Goal: Task Accomplishment & Management: Use online tool/utility

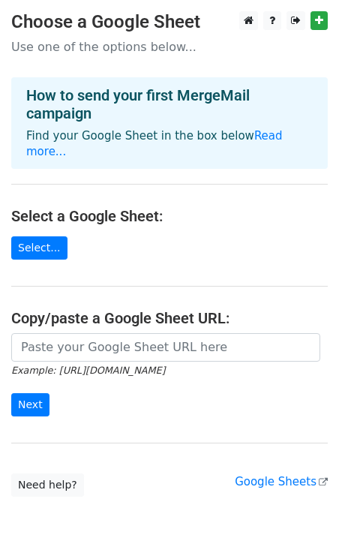
scroll to position [5, 0]
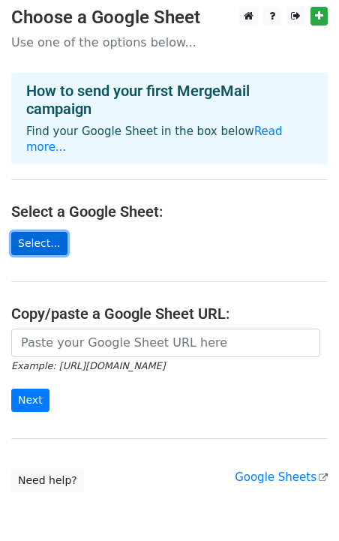
click at [46, 232] on link "Select..." at bounding box center [39, 243] width 56 height 23
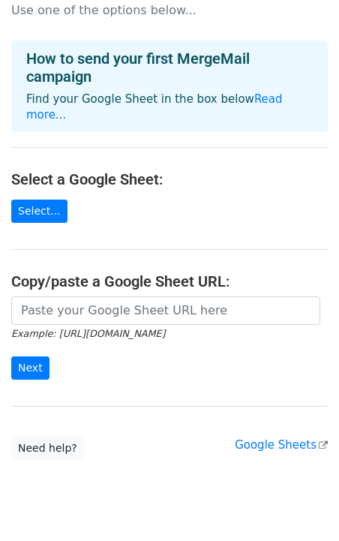
scroll to position [47, 0]
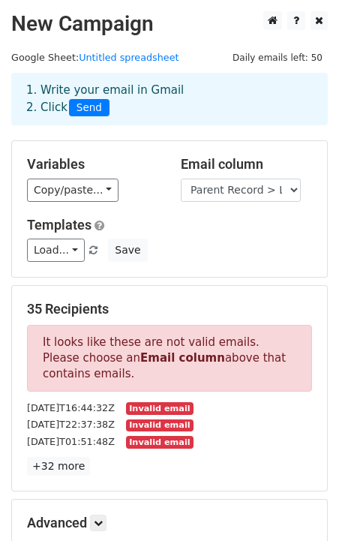
scroll to position [8, 0]
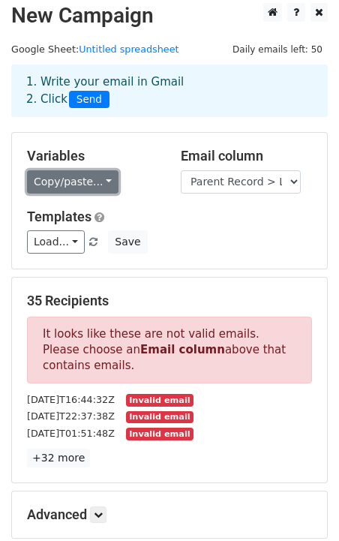
click at [107, 183] on link "Copy/paste..." at bounding box center [73, 181] width 92 height 23
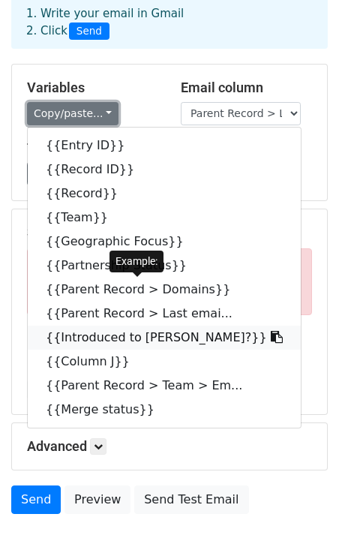
scroll to position [74, 0]
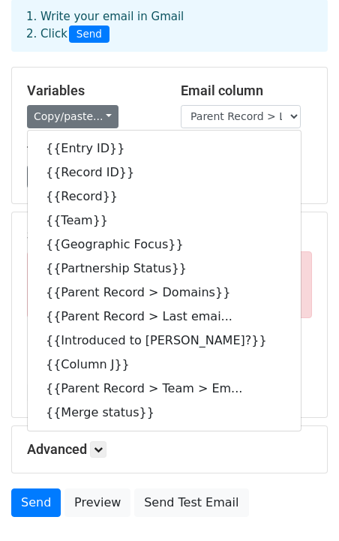
click at [121, 92] on h5 "Variables" at bounding box center [92, 91] width 131 height 17
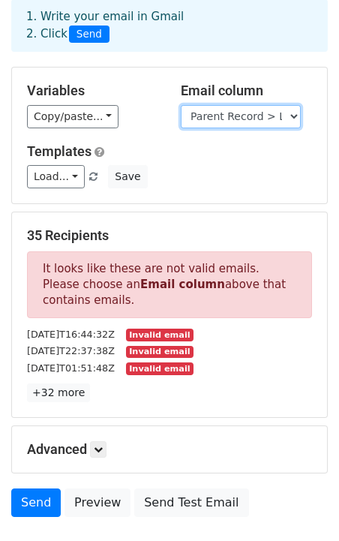
click at [208, 124] on select "Entry ID Record ID Record Team Geographic Focus Partnership Status Parent Recor…" at bounding box center [241, 116] width 120 height 23
select select "Parent Record > Team > Email addresses"
click at [181, 105] on select "Entry ID Record ID Record Team Geographic Focus Partnership Status Parent Recor…" at bounding box center [241, 116] width 120 height 23
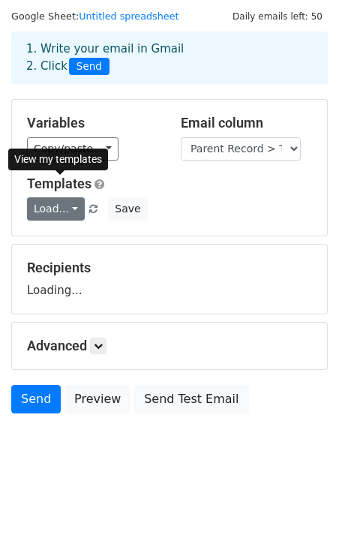
click at [65, 181] on link "Templates" at bounding box center [59, 184] width 65 height 16
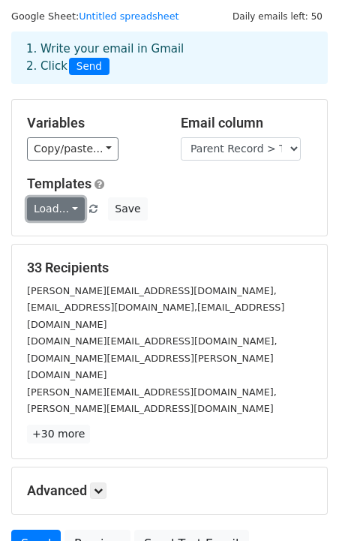
click at [55, 213] on link "Load..." at bounding box center [56, 208] width 58 height 23
click at [197, 192] on div "Templates Load... No templates saved Save" at bounding box center [170, 199] width 308 height 46
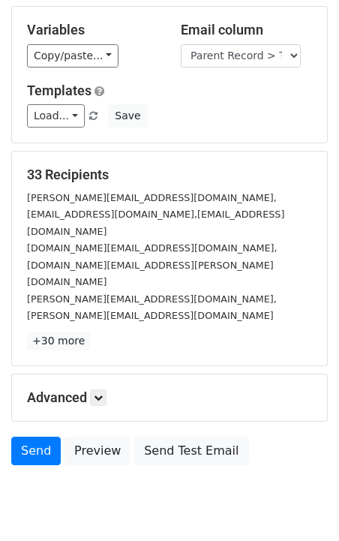
scroll to position [135, 0]
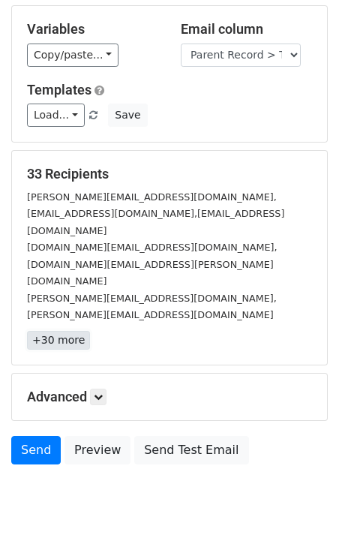
click at [66, 331] on link "+30 more" at bounding box center [58, 340] width 63 height 19
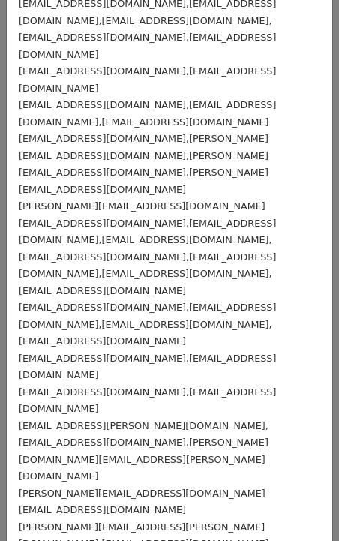
scroll to position [0, 0]
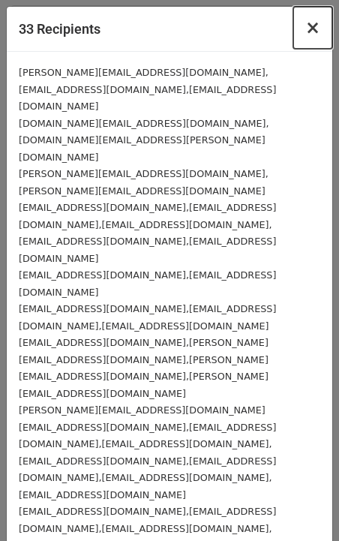
click at [311, 27] on span "×" at bounding box center [313, 27] width 15 height 21
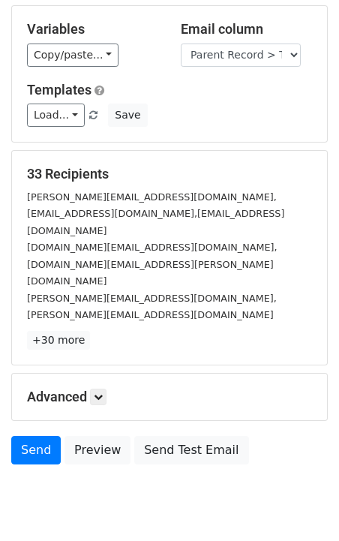
click at [92, 389] on h5 "Advanced" at bounding box center [169, 397] width 285 height 17
click at [96, 389] on link at bounding box center [98, 397] width 17 height 17
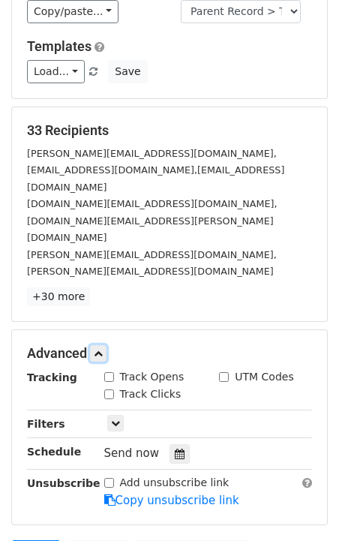
scroll to position [206, 0]
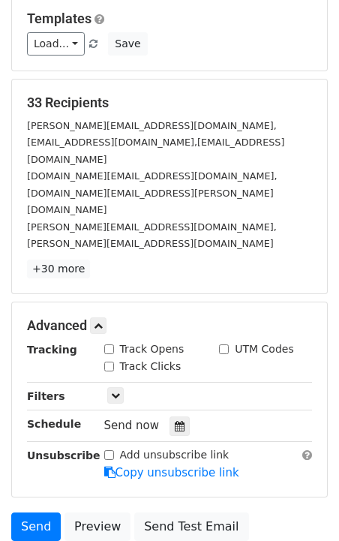
click at [137, 342] on label "Track Opens" at bounding box center [152, 350] width 65 height 16
click at [114, 345] on input "Track Opens" at bounding box center [109, 350] width 10 height 10
checkbox input "true"
click at [140, 359] on label "Track Clicks" at bounding box center [151, 367] width 62 height 16
click at [114, 362] on input "Track Clicks" at bounding box center [109, 367] width 10 height 10
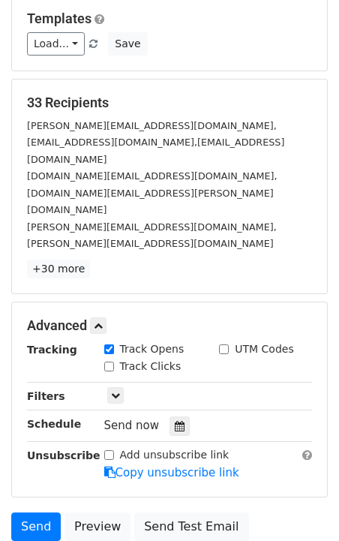
checkbox input "true"
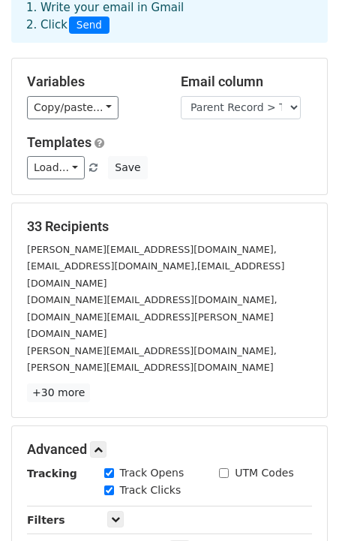
scroll to position [0, 0]
